Goal: Task Accomplishment & Management: Manage account settings

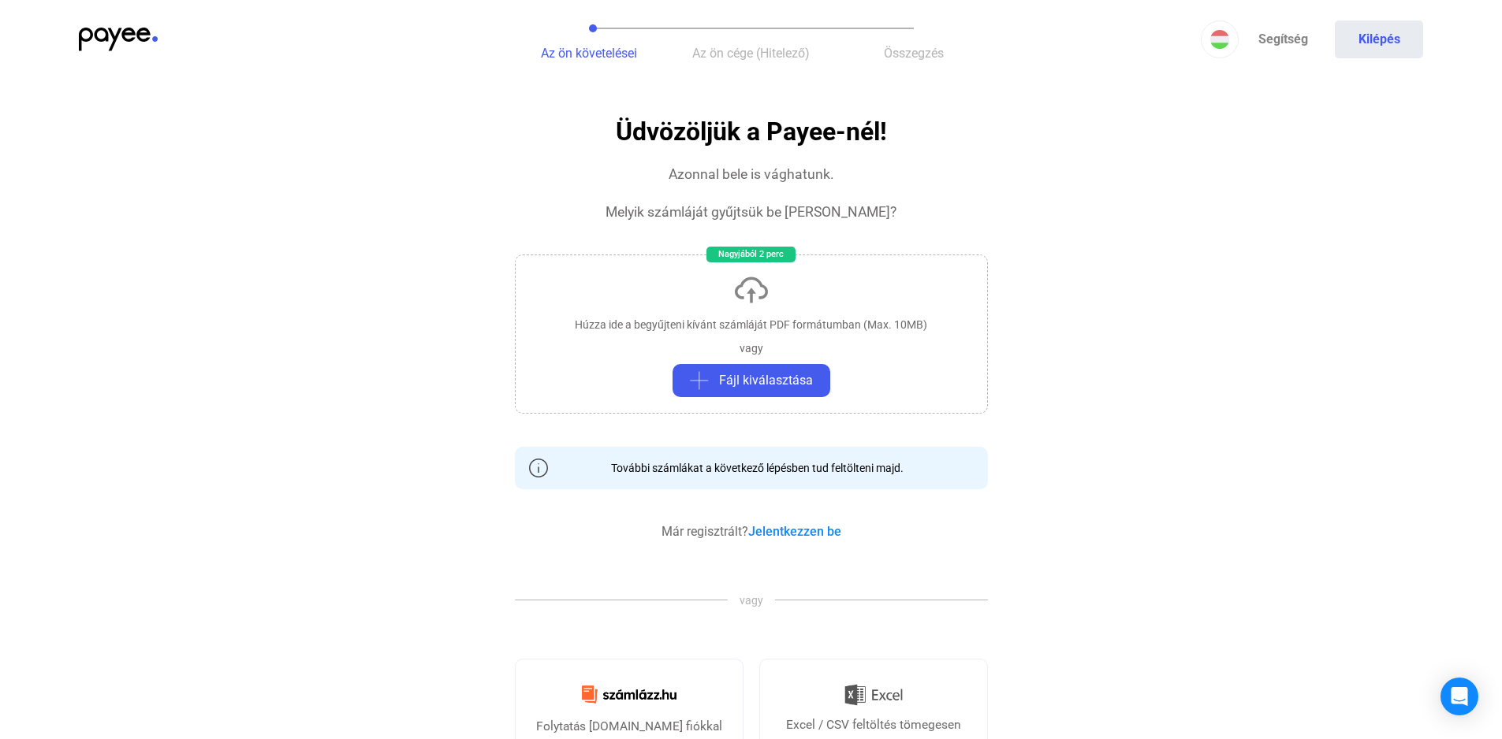
click at [548, 48] on span "Az ön követelései" at bounding box center [589, 53] width 96 height 15
click at [91, 35] on img at bounding box center [118, 40] width 79 height 24
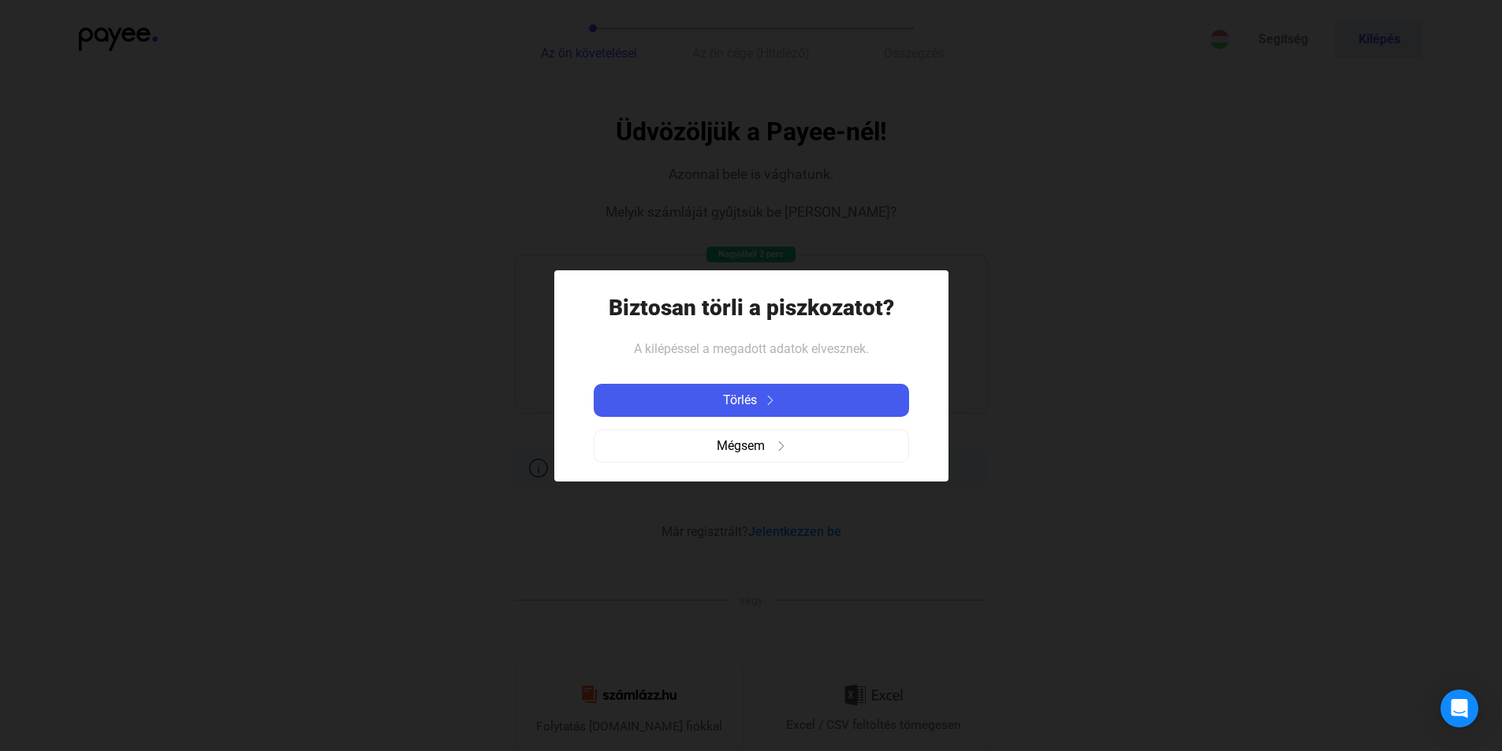
click at [773, 378] on div "Törlés Mégsem" at bounding box center [751, 423] width 315 height 104
click at [738, 391] on span "Törlés" at bounding box center [740, 400] width 34 height 19
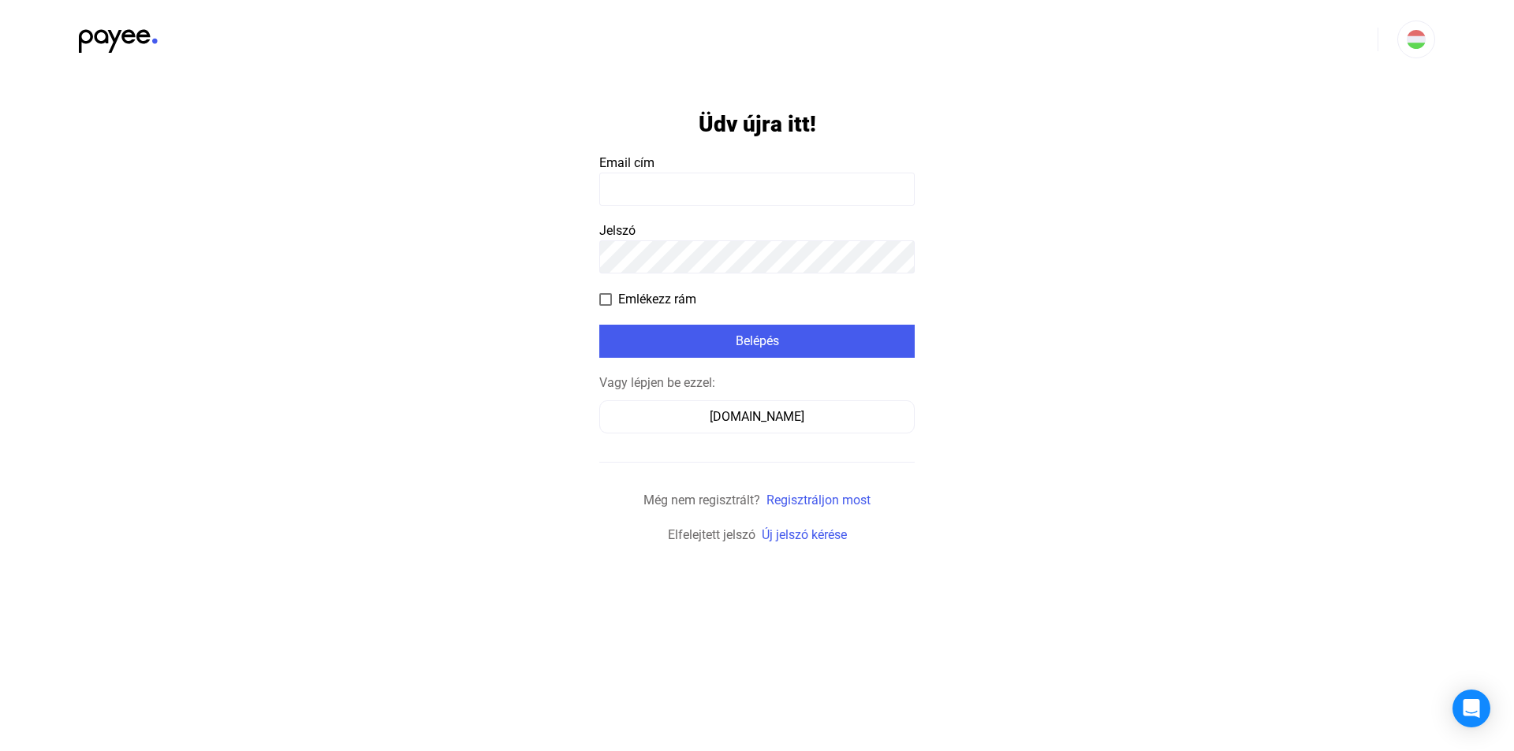
click at [745, 190] on input at bounding box center [756, 189] width 315 height 33
click at [793, 175] on input at bounding box center [756, 189] width 315 height 33
type input "**********"
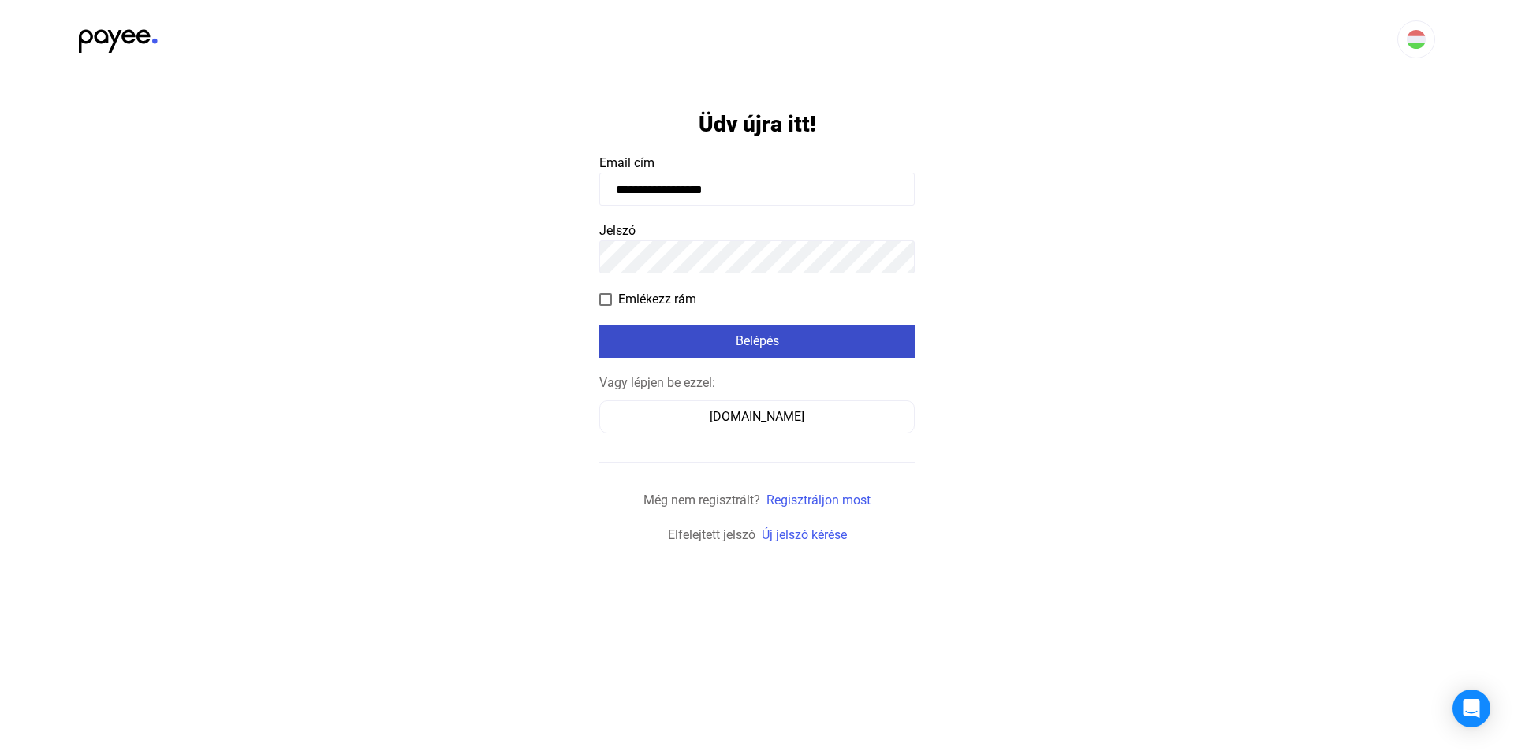
click at [816, 346] on div "Belépés" at bounding box center [757, 341] width 306 height 19
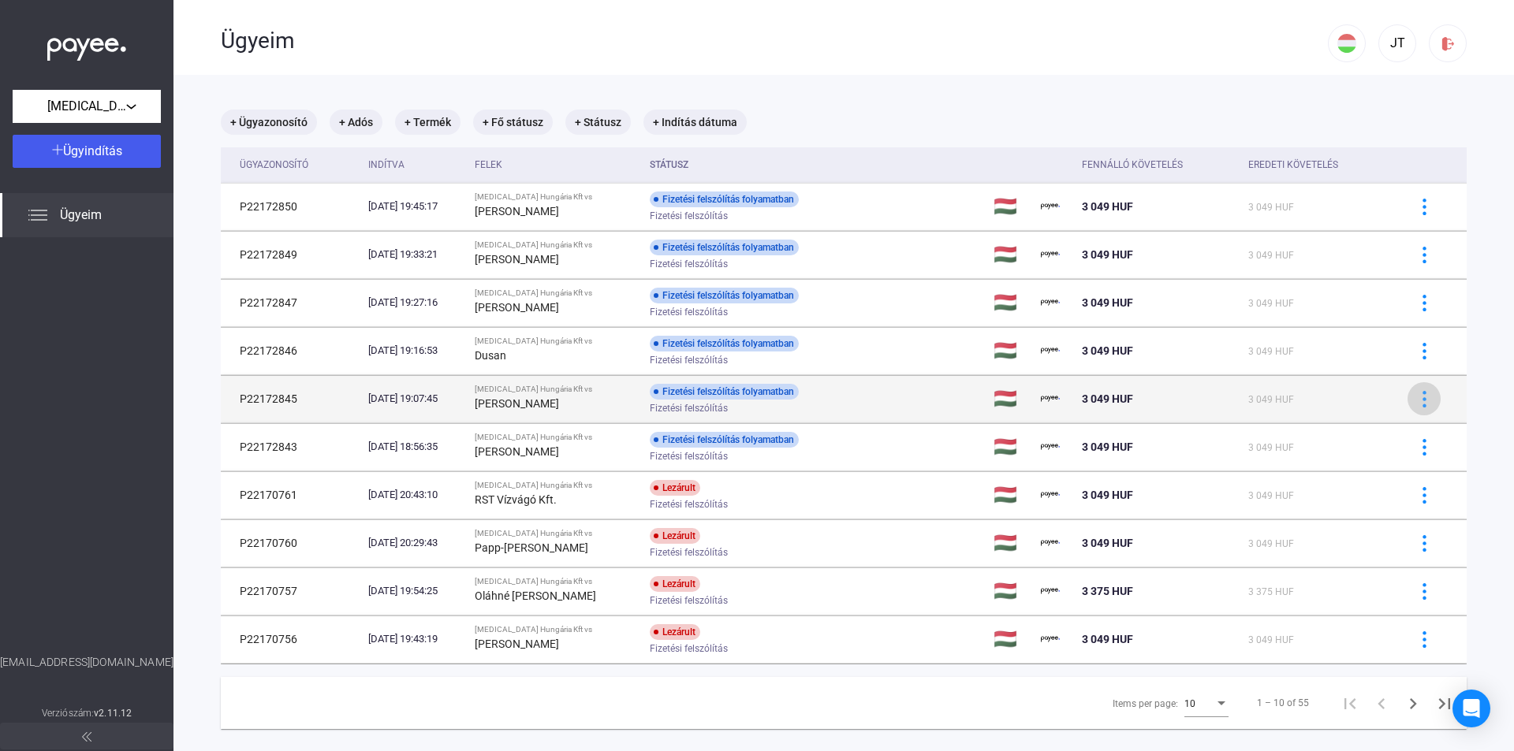
click at [1416, 406] on img at bounding box center [1424, 399] width 17 height 17
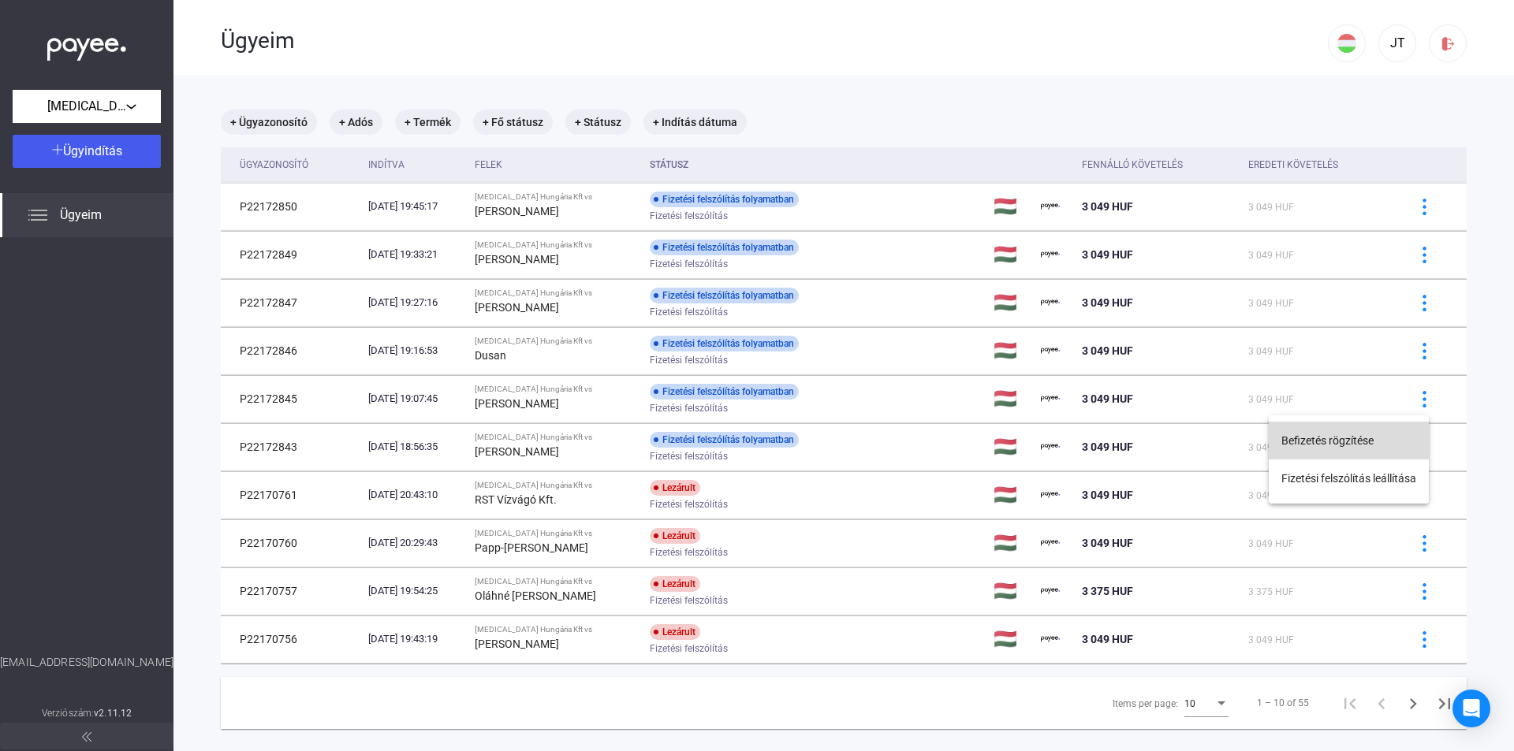
click at [1358, 440] on button "Befizetés rögzítése" at bounding box center [1348, 441] width 160 height 38
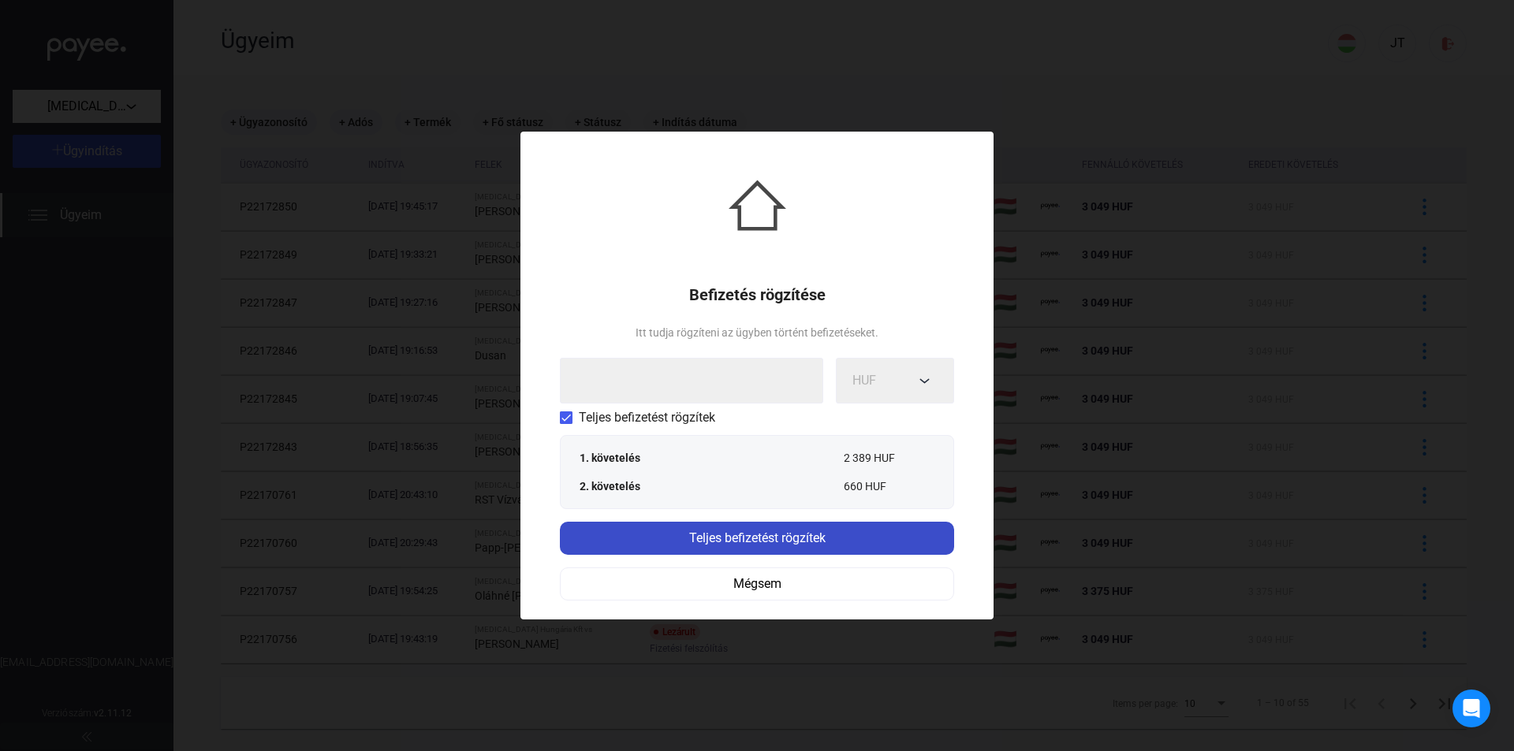
click at [749, 539] on div "Teljes befizetést rögzítek" at bounding box center [756, 538] width 385 height 19
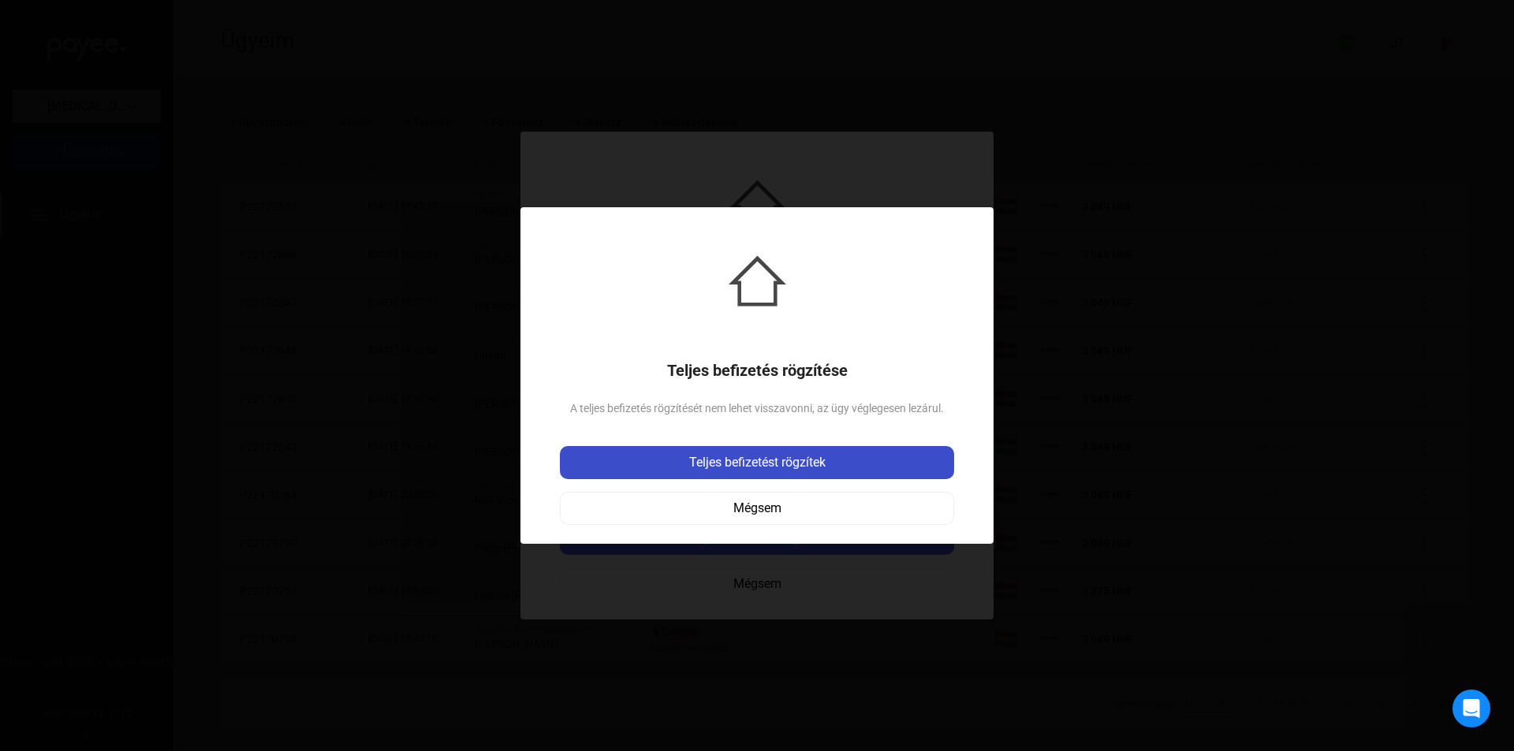
click at [760, 462] on div "Teljes befizetést rögzítek" at bounding box center [756, 462] width 385 height 19
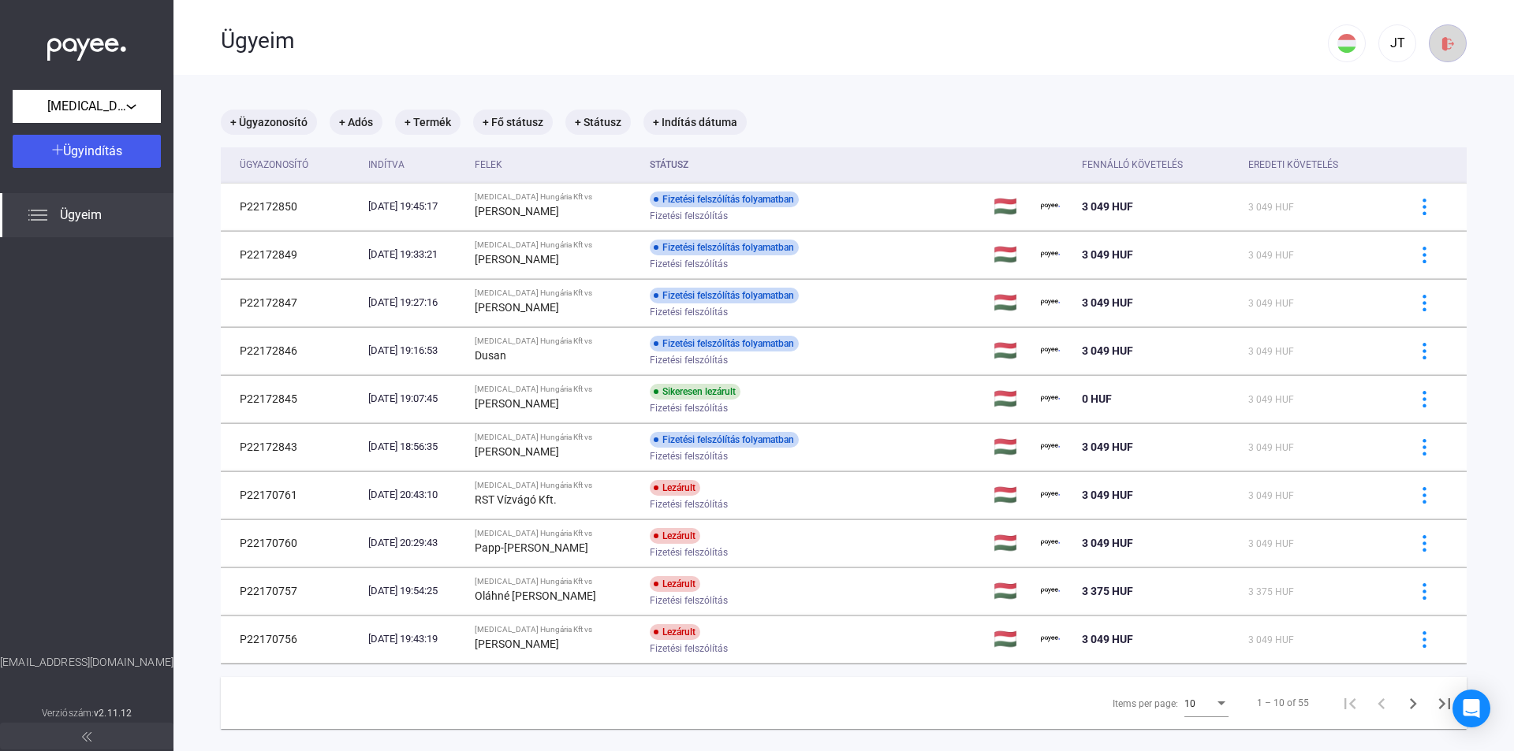
click at [1443, 49] on img at bounding box center [1448, 43] width 17 height 17
